Goal: Navigation & Orientation: Find specific page/section

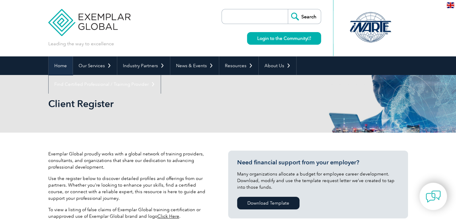
click at [69, 68] on link "Home" at bounding box center [61, 65] width 24 height 19
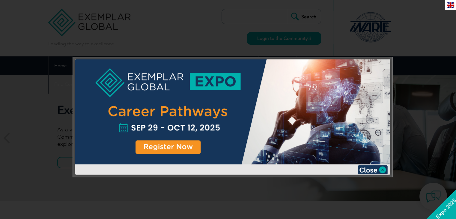
click at [378, 166] on img at bounding box center [373, 169] width 30 height 9
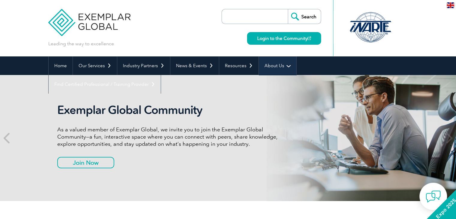
click at [270, 62] on link "About Us" at bounding box center [278, 65] width 38 height 19
click at [283, 66] on link "About Us" at bounding box center [278, 65] width 38 height 19
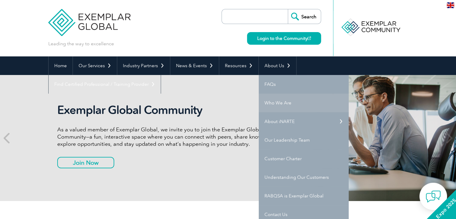
click at [299, 104] on link "Who We Are" at bounding box center [304, 103] width 90 height 19
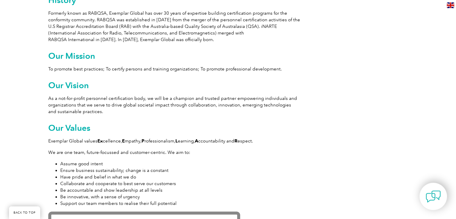
scroll to position [450, 0]
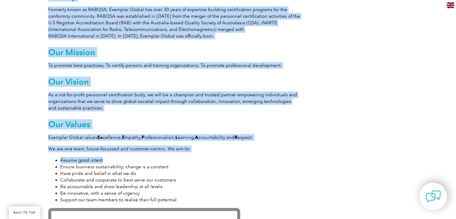
drag, startPoint x: 57, startPoint y: 126, endPoint x: 176, endPoint y: 161, distance: 124.4
click at [176, 161] on div "Exemplar Global is proudly part of the ASQ family. Leading the way to excellenc…" at bounding box center [228, 166] width 456 height 968
click at [185, 163] on li "Assume good intent" at bounding box center [180, 160] width 240 height 7
